Goal: Task Accomplishment & Management: Use online tool/utility

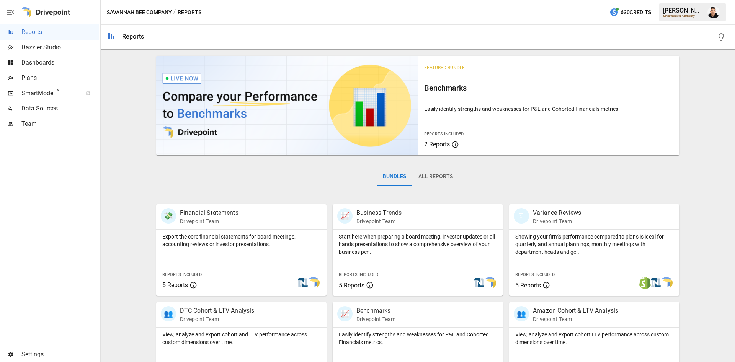
click at [39, 79] on span "Plans" at bounding box center [59, 77] width 77 height 9
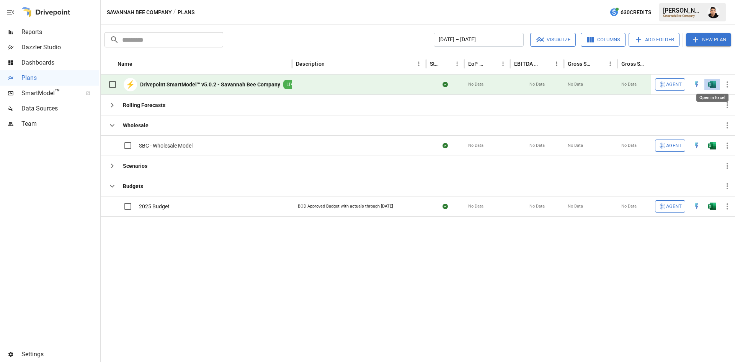
click at [711, 86] on img "Open in Excel" at bounding box center [712, 85] width 8 height 8
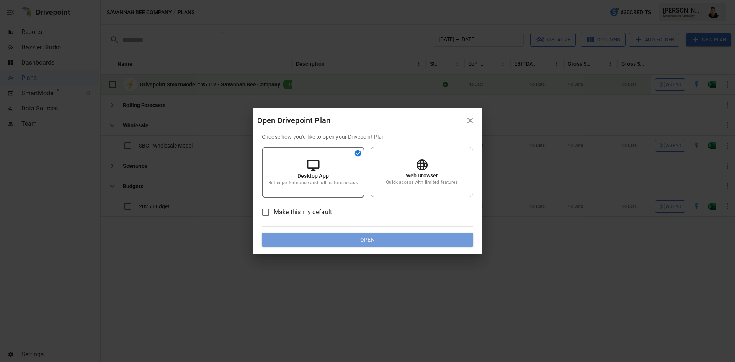
click at [402, 241] on button "Open" at bounding box center [367, 240] width 211 height 14
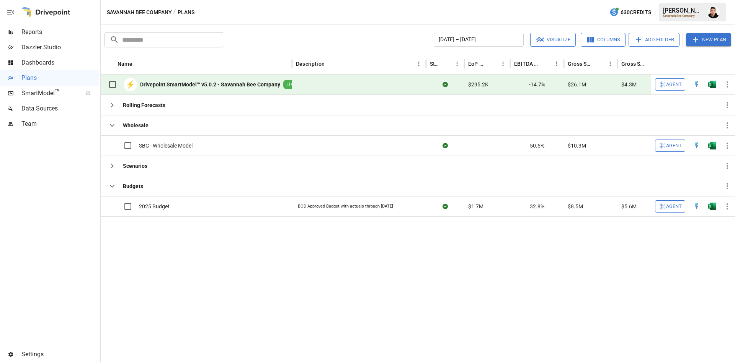
click at [711, 81] on img "Open in Excel" at bounding box center [712, 85] width 8 height 8
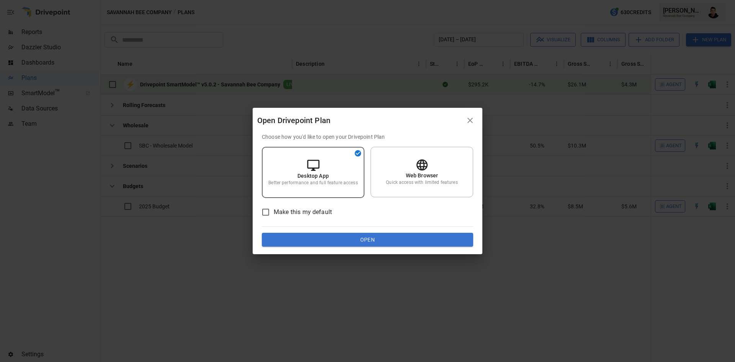
click at [368, 233] on button "Open" at bounding box center [367, 240] width 211 height 14
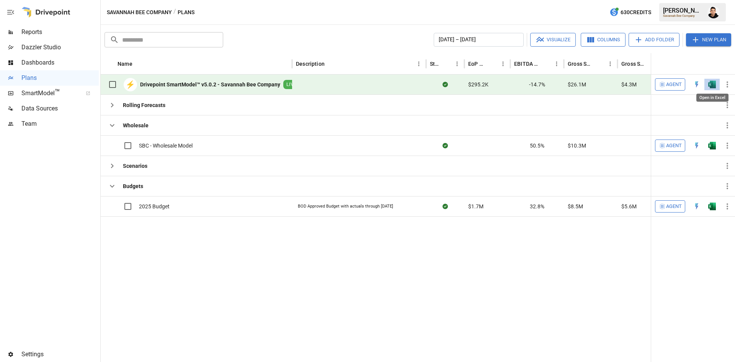
click at [711, 85] on img "Open in Excel" at bounding box center [712, 85] width 8 height 8
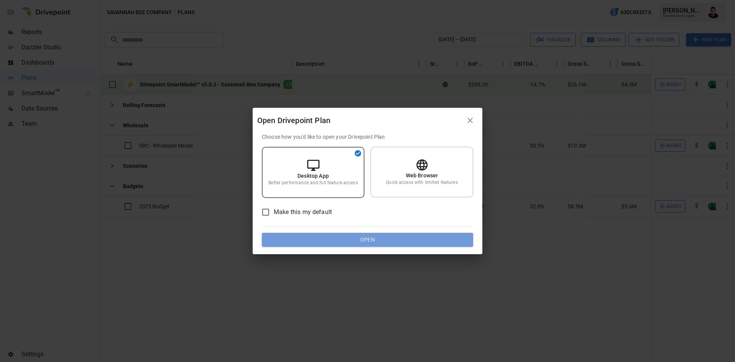
click at [431, 242] on button "Open" at bounding box center [367, 240] width 211 height 14
